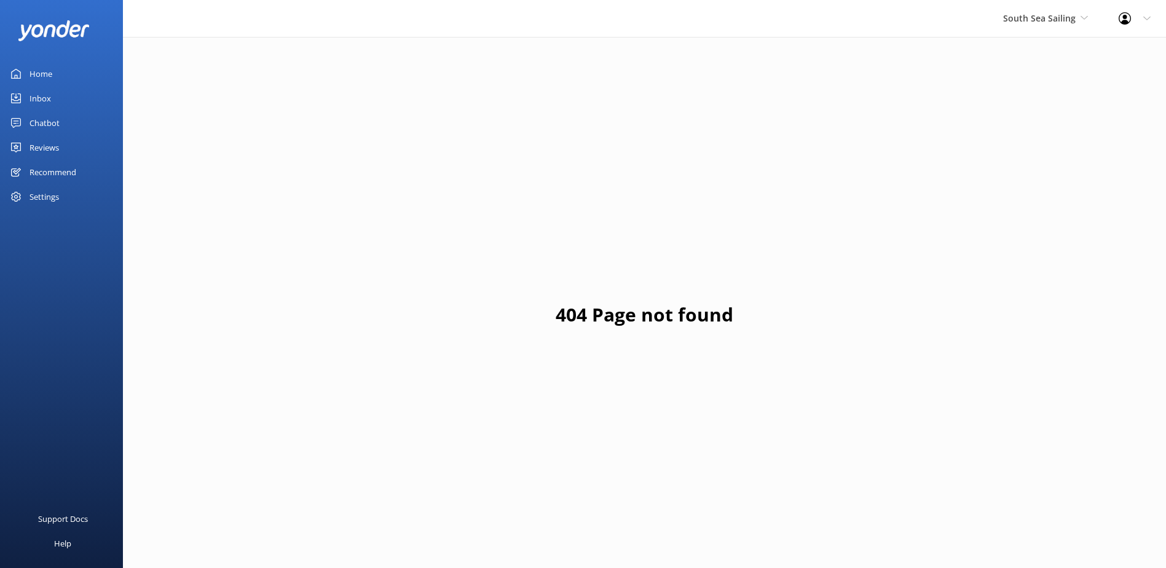
click at [1026, 34] on div "South Sea Sailing South Sea Sailing South Sea Cruises Malamala Beach Club Aweso…" at bounding box center [1046, 18] width 116 height 37
click at [1026, 46] on link "South Sea Sailing" at bounding box center [1049, 52] width 123 height 30
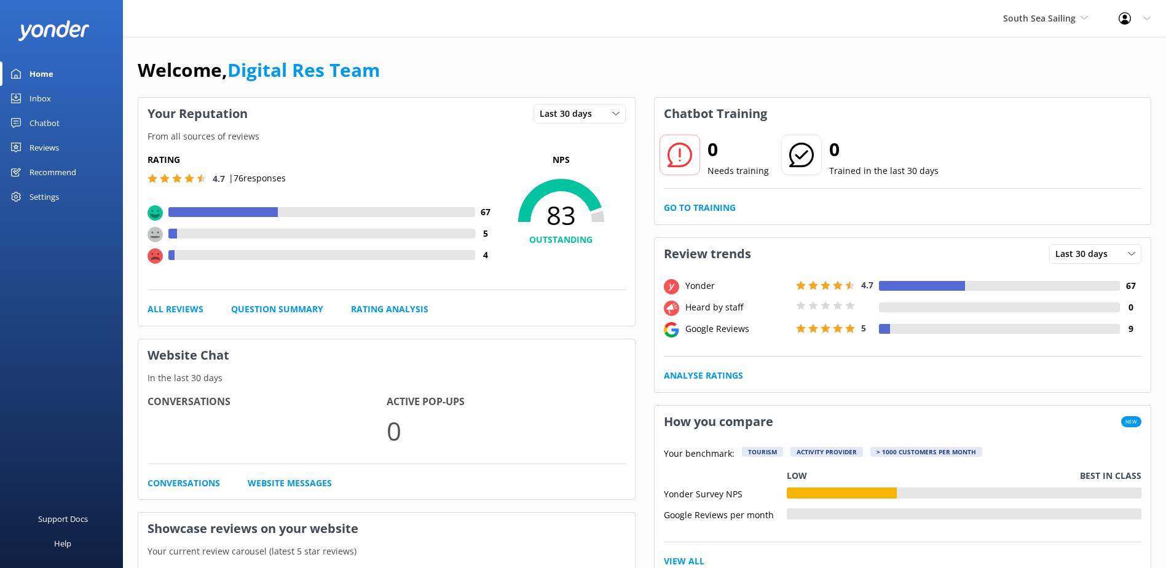
click at [44, 100] on div "Inbox" at bounding box center [41, 98] width 22 height 25
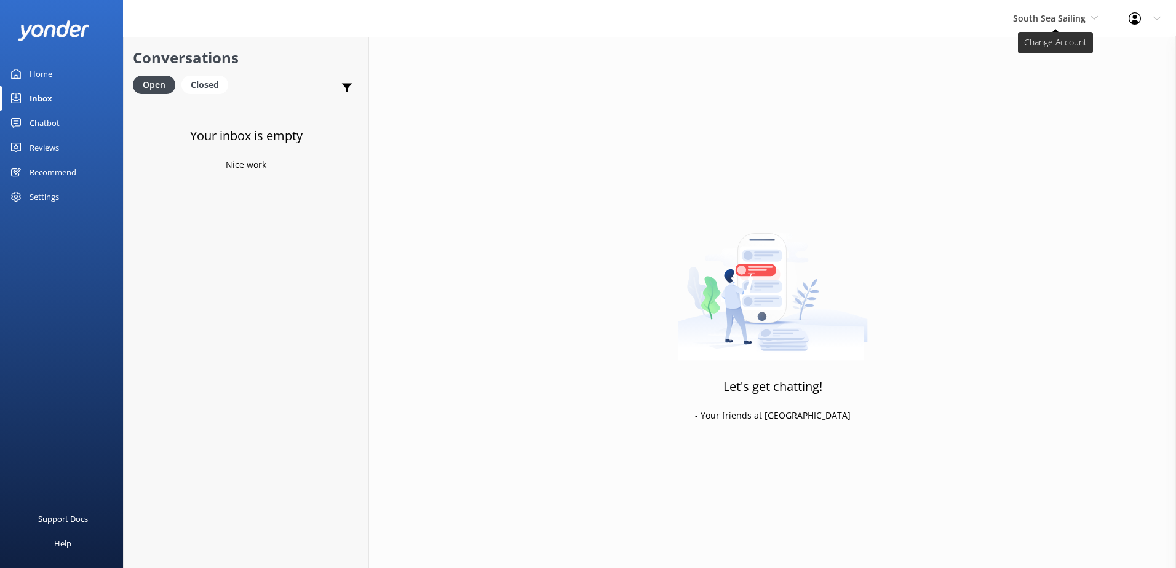
click at [1020, 22] on span "South Sea Sailing" at bounding box center [1049, 18] width 73 height 12
click at [1052, 81] on link "South Sea Cruises" at bounding box center [1058, 81] width 123 height 30
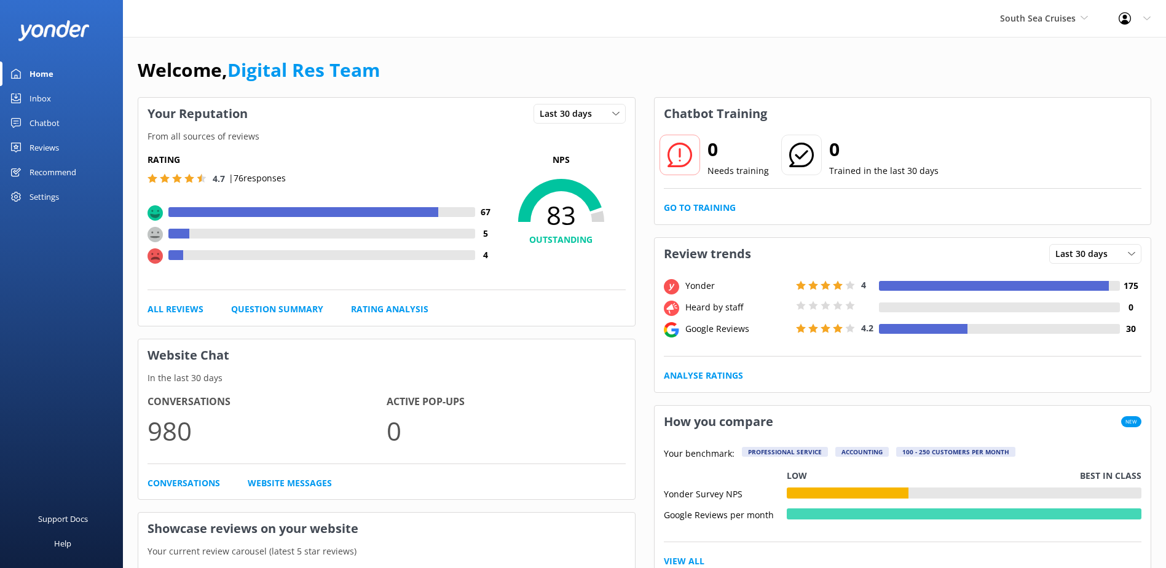
click at [46, 100] on div "Inbox" at bounding box center [41, 98] width 22 height 25
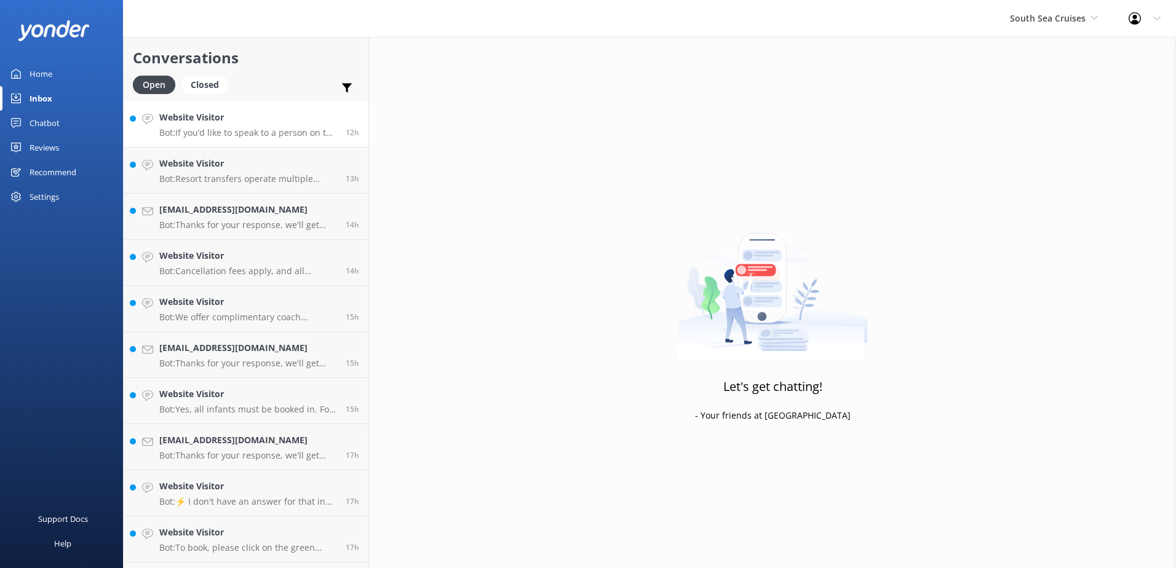
scroll to position [594, 0]
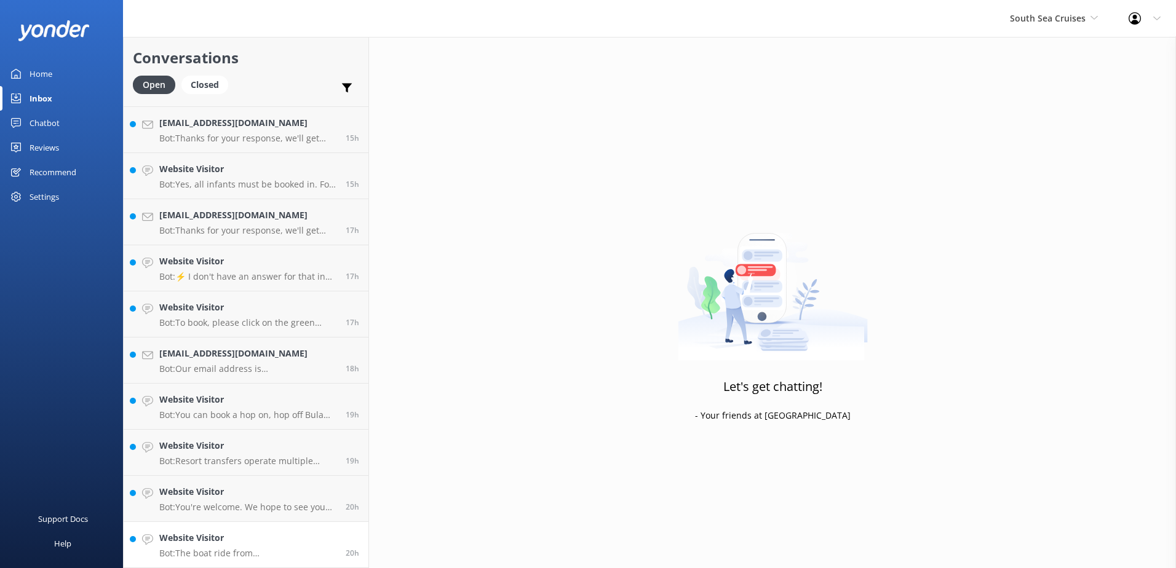
click at [306, 545] on h4 "Website Visitor" at bounding box center [247, 538] width 177 height 14
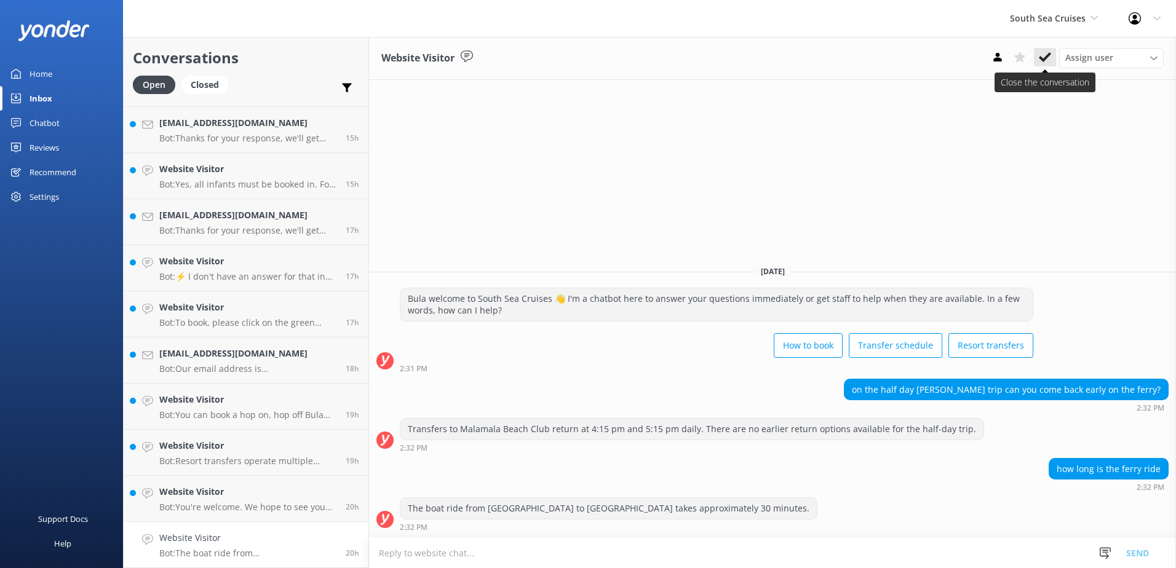
click at [1052, 49] on button at bounding box center [1045, 57] width 22 height 18
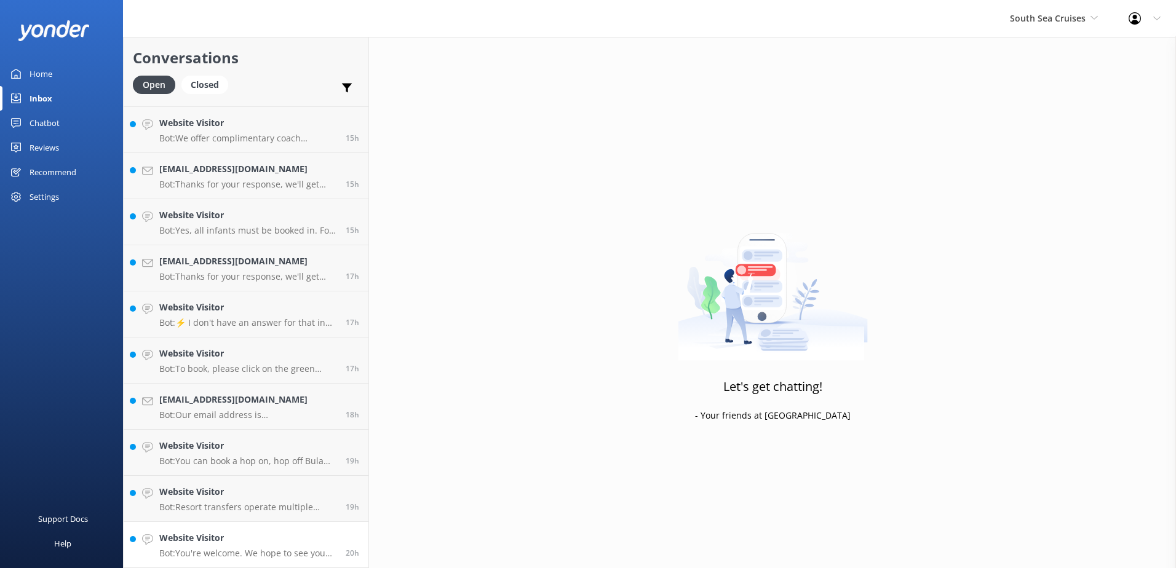
scroll to position [548, 0]
click at [265, 533] on h4 "Website Visitor" at bounding box center [247, 538] width 177 height 14
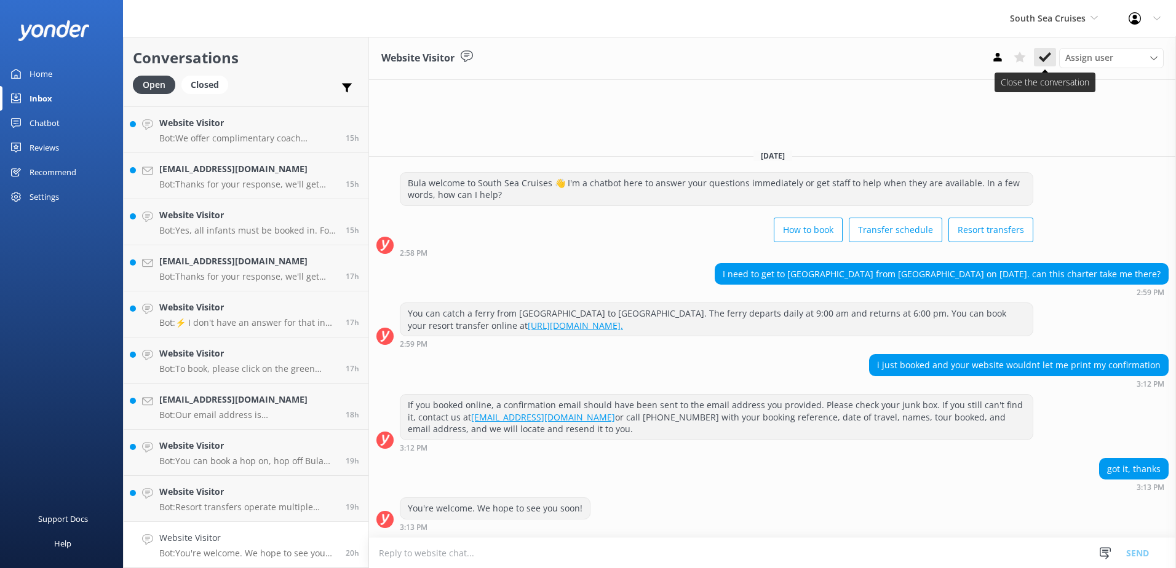
click at [1047, 55] on use at bounding box center [1045, 57] width 12 height 10
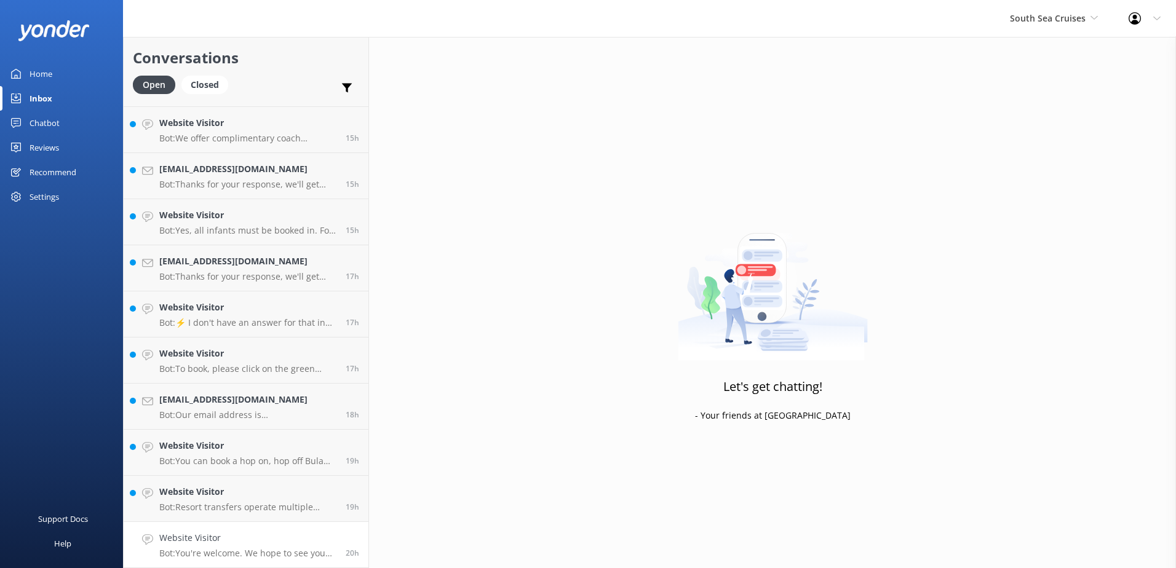
click at [271, 544] on h4 "Website Visitor" at bounding box center [247, 538] width 177 height 14
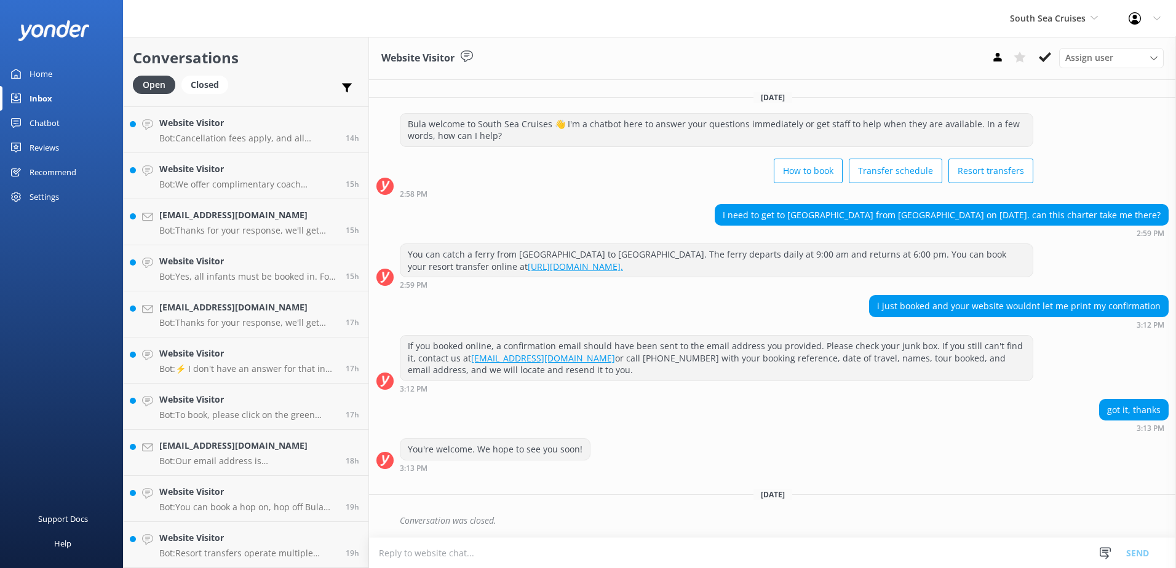
scroll to position [502, 0]
click at [256, 554] on p "Bot: Resort transfers operate multiple times a day, every day, departing from […" at bounding box center [247, 553] width 177 height 11
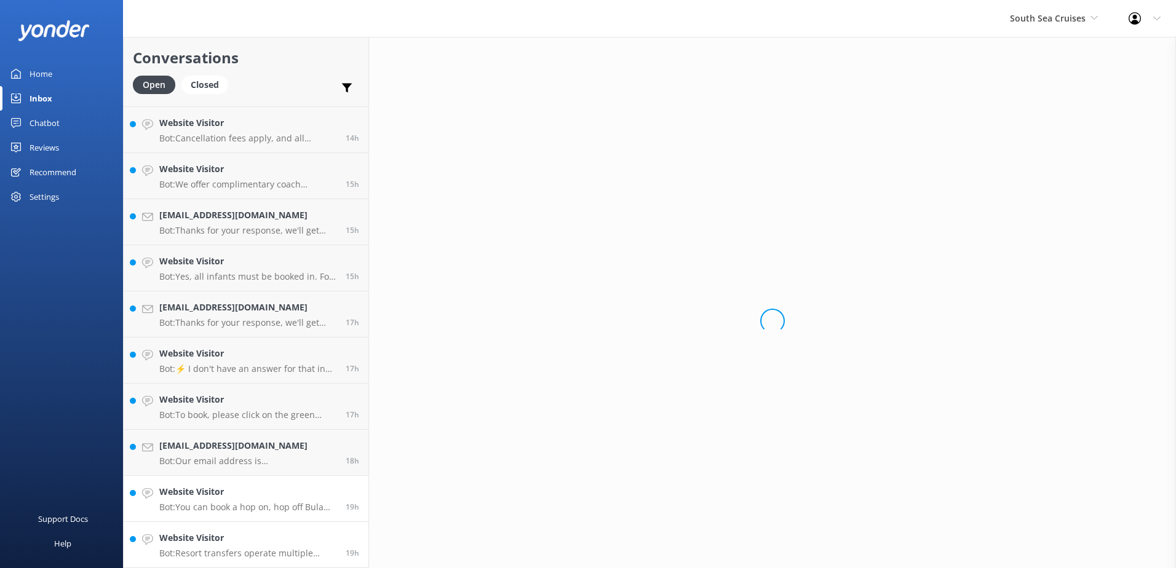
click at [256, 492] on h4 "Website Visitor" at bounding box center [247, 492] width 177 height 14
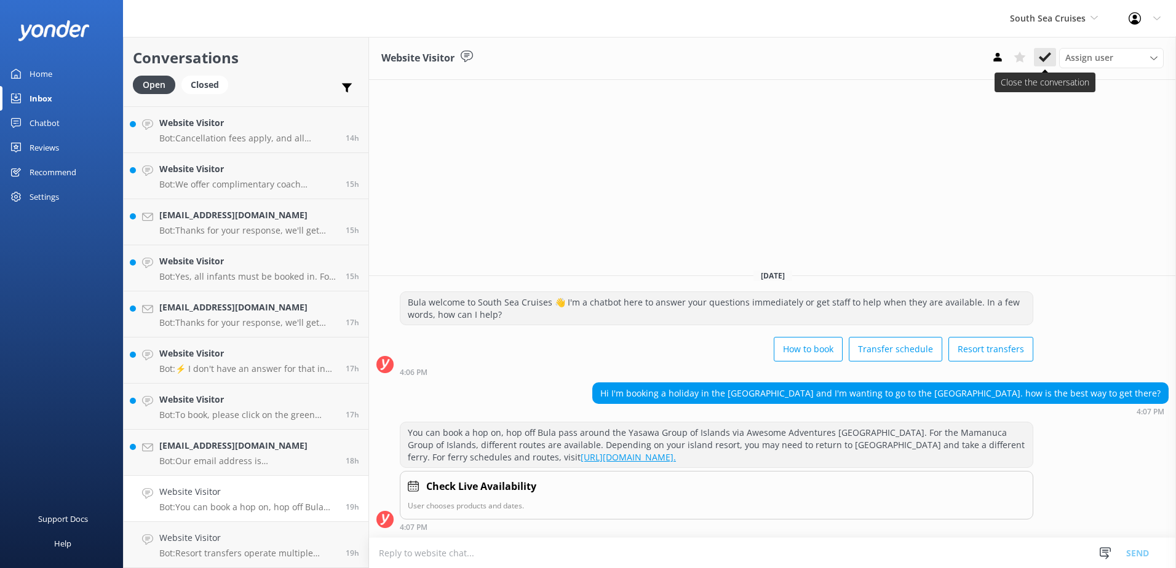
click at [1039, 56] on icon at bounding box center [1045, 57] width 12 height 12
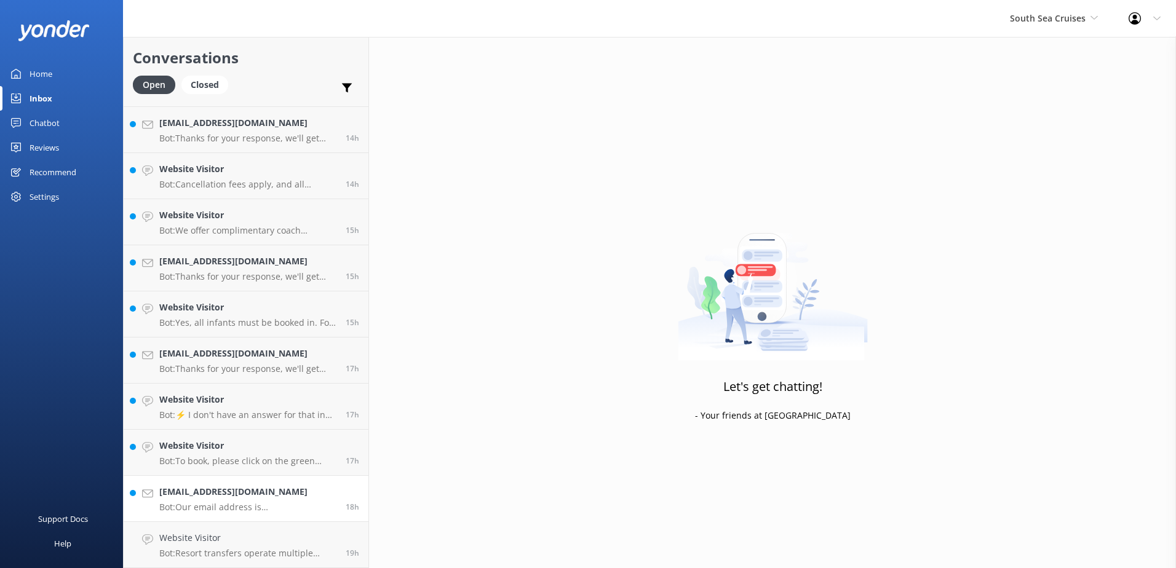
scroll to position [456, 0]
click at [247, 461] on p "Bot: To book, please click on the green Book Now button on our website and foll…" at bounding box center [247, 461] width 177 height 11
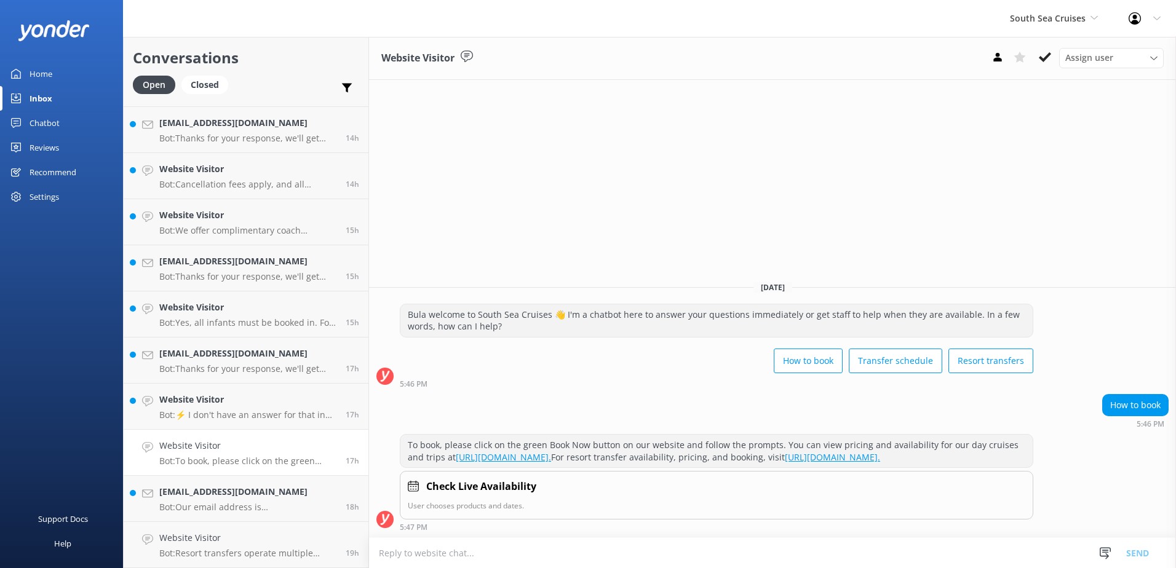
click at [1043, 63] on button at bounding box center [1045, 57] width 22 height 18
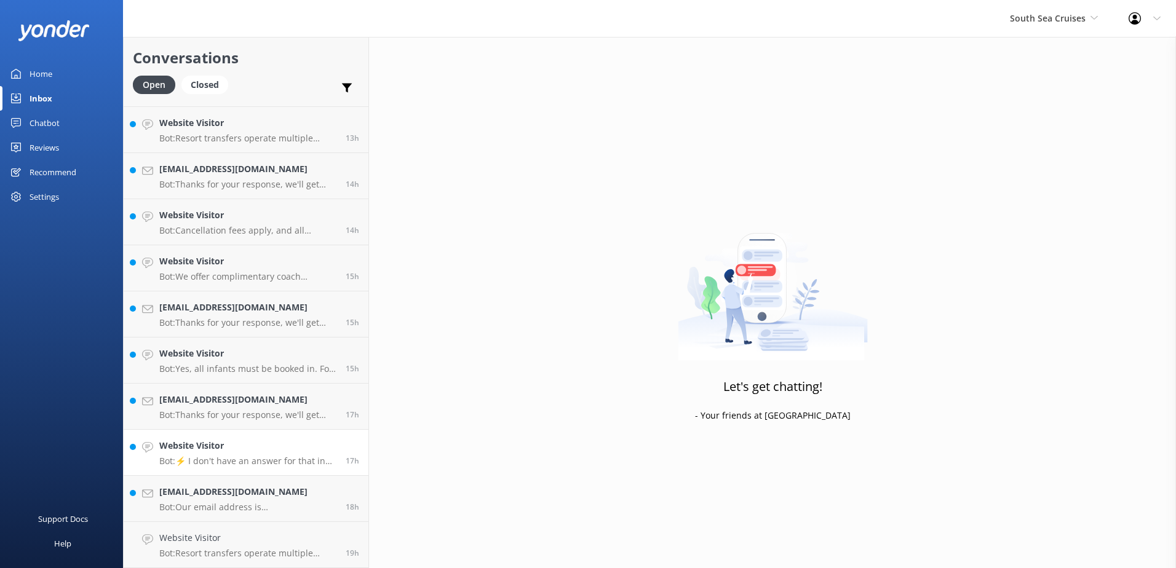
scroll to position [410, 0]
click at [249, 561] on link "Website Visitor Bot: Resort transfers operate multiple times a day, every day, …" at bounding box center [246, 545] width 245 height 46
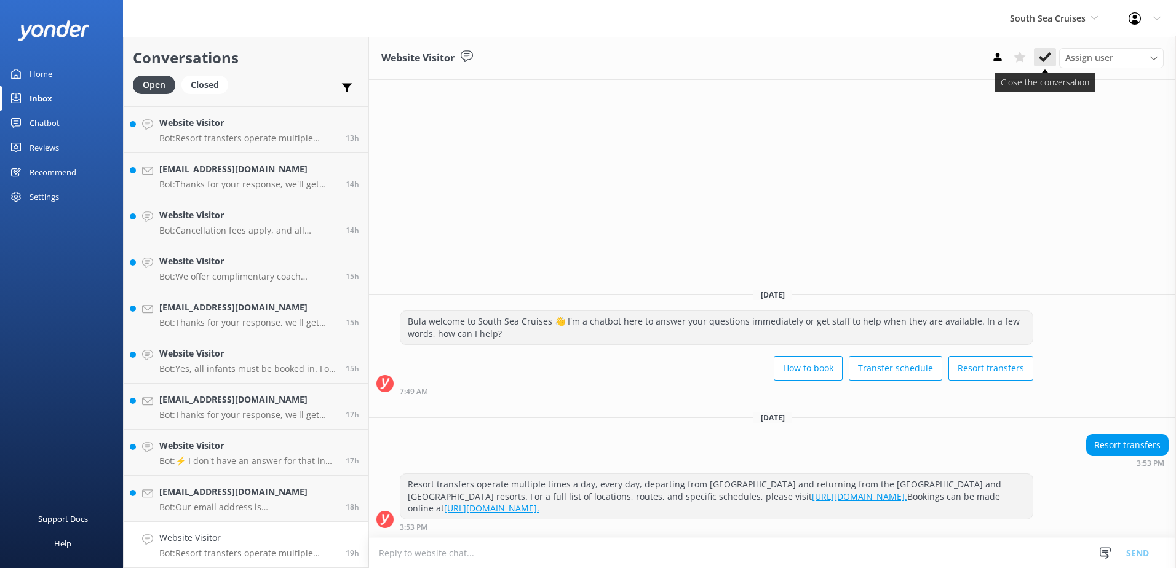
click at [1045, 62] on icon at bounding box center [1045, 57] width 12 height 12
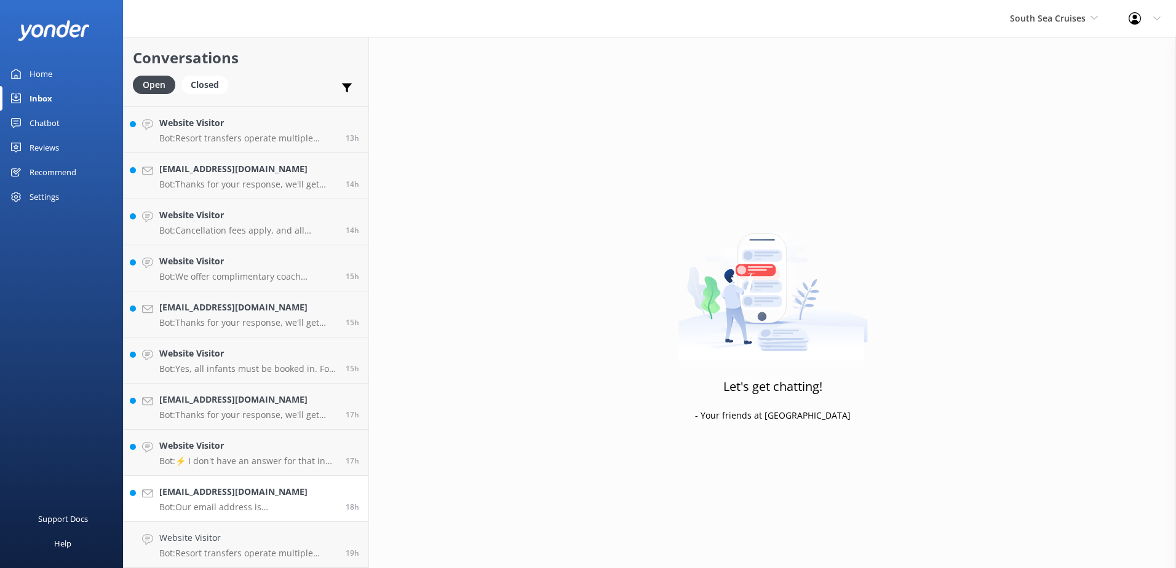
scroll to position [363, 0]
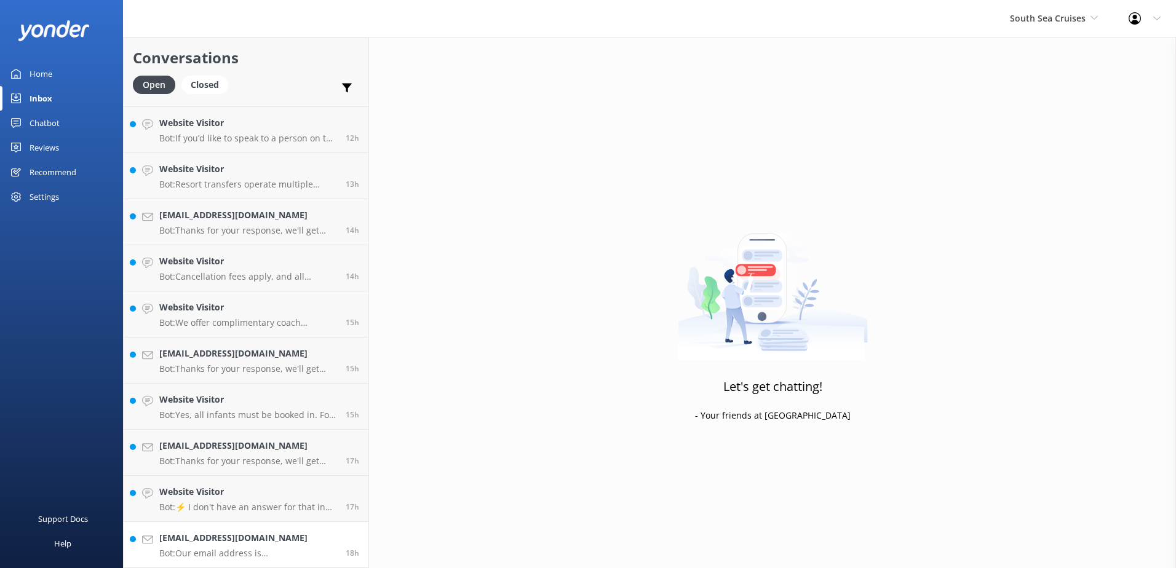
click at [258, 550] on p "Bot: Our email address is [EMAIL_ADDRESS][DOMAIN_NAME]. If you are experiencing…" at bounding box center [247, 553] width 177 height 11
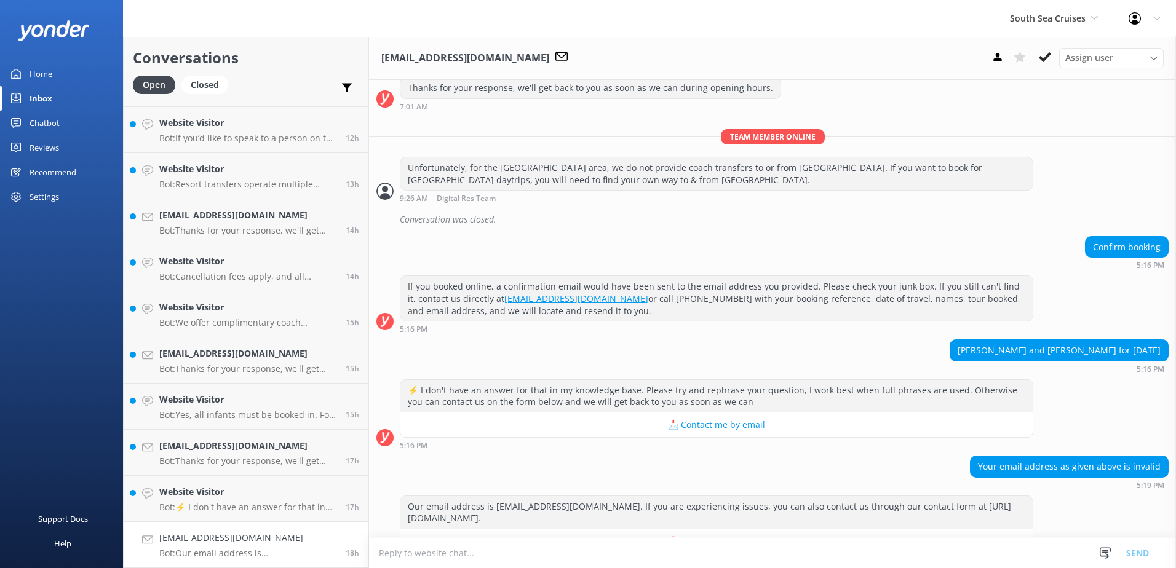
scroll to position [547, 0]
